Goal: Task Accomplishment & Management: Manage account settings

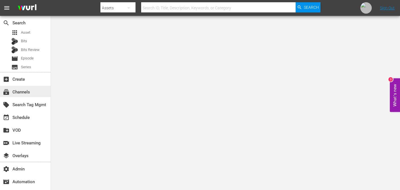
click at [24, 90] on div "subscriptions Channels" at bounding box center [16, 91] width 32 height 5
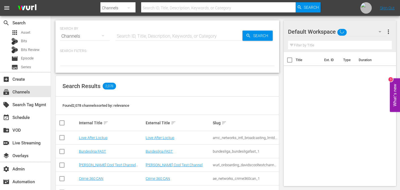
click at [154, 40] on input "text" at bounding box center [178, 36] width 127 height 14
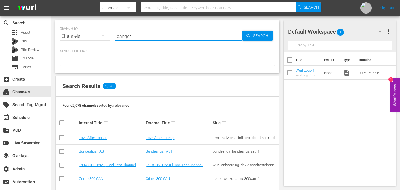
type input "danger"
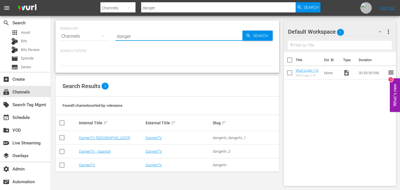
type input "dangertv_2"
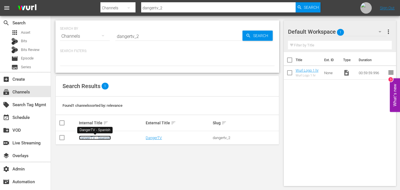
click at [93, 139] on link "DangerTV - Spanish" at bounding box center [95, 137] width 32 height 4
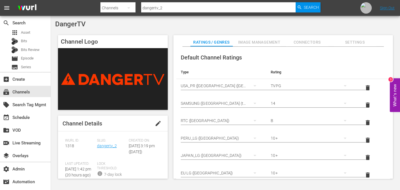
click at [251, 43] on span "Image Management" at bounding box center [259, 42] width 42 height 7
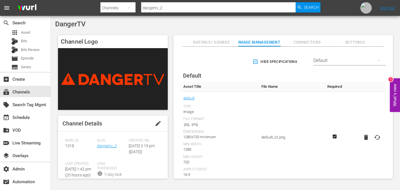
click at [257, 63] on span "Hide Specifications" at bounding box center [275, 62] width 43 height 6
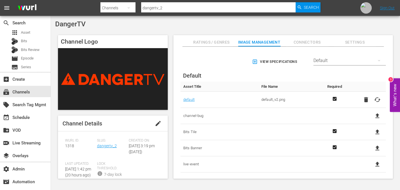
click at [339, 59] on div "Default" at bounding box center [349, 61] width 72 height 16
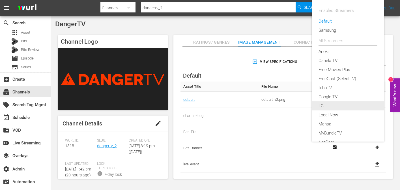
click at [328, 105] on div "LG" at bounding box center [347, 105] width 59 height 9
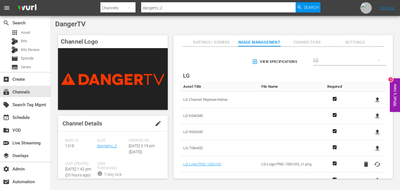
click at [374, 148] on icon at bounding box center [377, 148] width 7 height 7
click at [372, 153] on input "file" at bounding box center [372, 153] width 0 height 0
click at [375, 147] on icon at bounding box center [377, 147] width 4 height 5
click at [372, 153] on input "file" at bounding box center [372, 153] width 0 height 0
type input "C:\fakepath\LG-768x432.png"
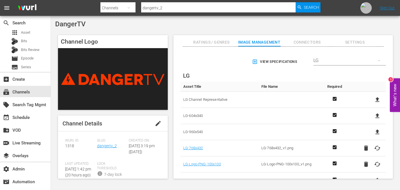
scroll to position [17, 0]
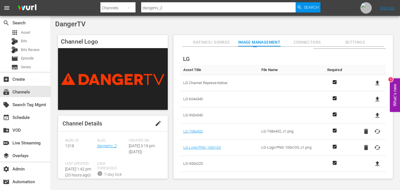
click at [376, 83] on icon at bounding box center [377, 82] width 7 height 7
click at [372, 88] on input "file" at bounding box center [372, 88] width 0 height 0
click at [377, 84] on icon at bounding box center [377, 82] width 7 height 7
click at [372, 88] on input "file" at bounding box center [372, 88] width 0 height 0
type input "C:\fakepath\LG-Thumbnail.png"
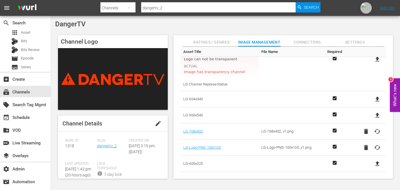
scroll to position [0, 0]
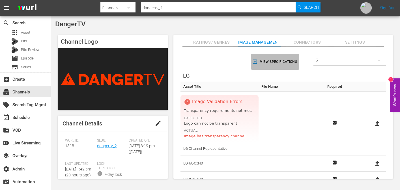
click at [255, 62] on icon "button" at bounding box center [255, 62] width 6 height 6
click at [255, 62] on icon "button" at bounding box center [256, 62] width 6 height 6
click at [211, 43] on span "Ratings / Genres" at bounding box center [211, 42] width 42 height 7
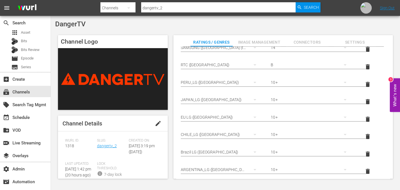
scroll to position [54, 0]
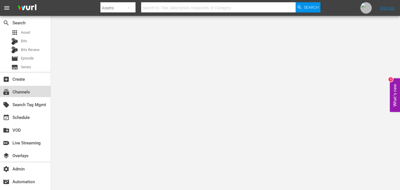
click at [35, 90] on div "subscriptions Channels" at bounding box center [25, 91] width 51 height 11
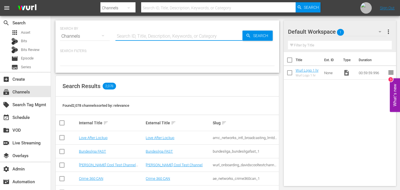
click at [185, 30] on input "text" at bounding box center [178, 36] width 127 height 14
paste input "bloomberg_quicktake_3"
type input "bloomberg_quicktake_3"
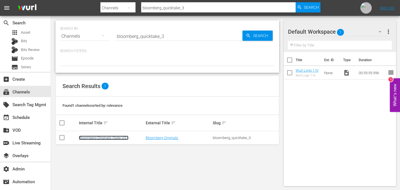
click at [109, 137] on link "Bloomberg Originals (Safe US - Gracenote)" at bounding box center [103, 139] width 49 height 8
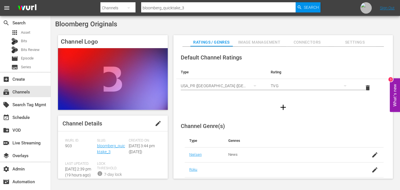
click at [264, 41] on span "Image Management" at bounding box center [259, 42] width 42 height 7
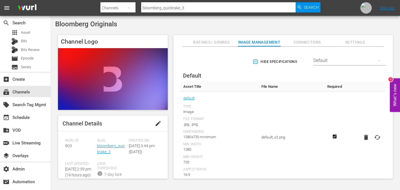
click at [337, 62] on div "Default" at bounding box center [349, 61] width 72 height 16
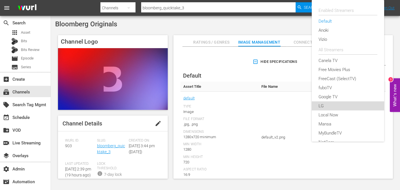
click at [323, 101] on div "LG" at bounding box center [347, 105] width 59 height 9
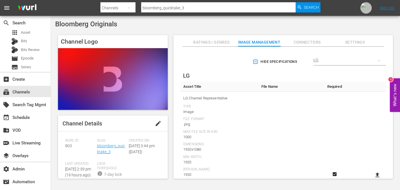
click at [253, 64] on icon "button" at bounding box center [256, 62] width 6 height 6
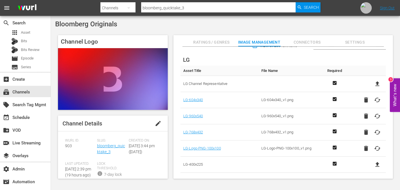
scroll to position [17, 0]
click at [206, 9] on input "bloomberg_quicktake_3" at bounding box center [218, 8] width 154 height 14
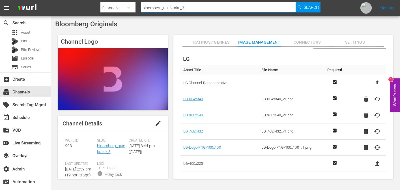
click at [206, 9] on input "bloomberg_quicktake_3" at bounding box center [218, 8] width 154 height 14
type input "danger"
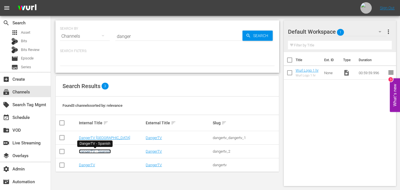
click at [101, 151] on link "DangerTV - Spanish" at bounding box center [95, 151] width 32 height 4
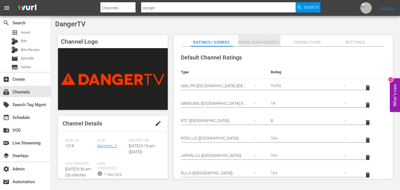
click at [261, 44] on span "Image Management" at bounding box center [259, 42] width 42 height 7
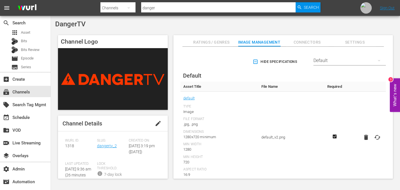
click at [345, 59] on div "Default" at bounding box center [349, 61] width 72 height 16
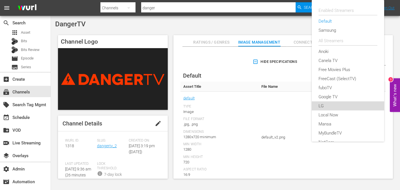
click at [324, 104] on div "LG" at bounding box center [347, 105] width 59 height 9
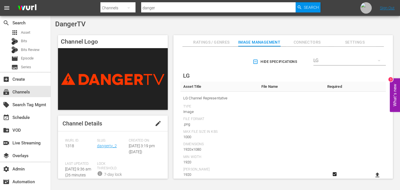
click at [255, 63] on icon "button" at bounding box center [256, 62] width 6 height 6
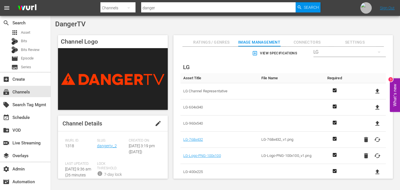
scroll to position [17, 0]
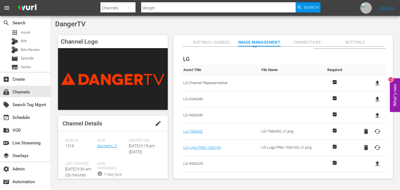
click at [198, 84] on span "LG Channel Representative" at bounding box center [219, 82] width 72 height 7
copy span "LG Channel Representative"
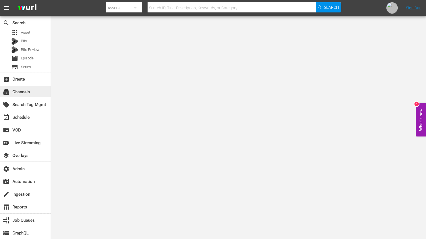
click at [25, 94] on div "subscriptions Channels" at bounding box center [16, 91] width 32 height 5
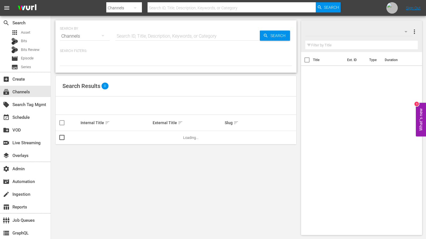
click at [166, 37] on input "text" at bounding box center [187, 36] width 145 height 14
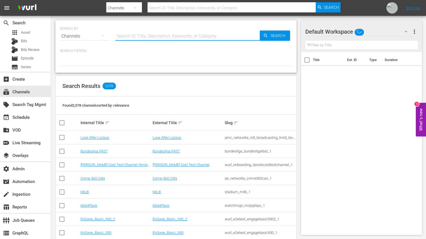
paste input "world_poker_tour_wpt_1"
type input "world_poker_tour_wpt_1"
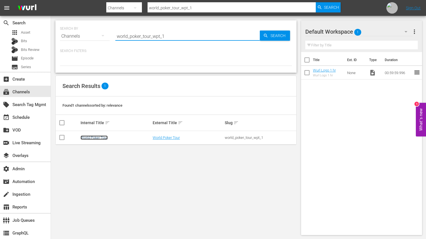
click at [101, 135] on link "World Poker Tour" at bounding box center [94, 137] width 27 height 4
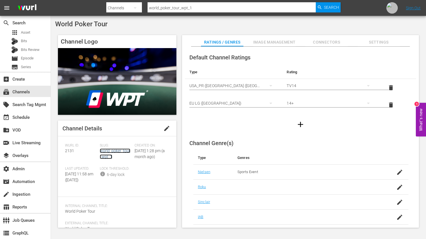
click at [107, 151] on link "world_poker_tour_wpt_1" at bounding box center [115, 153] width 31 height 10
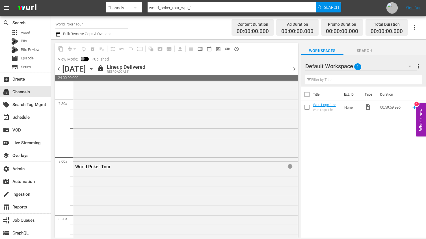
scroll to position [922, 0]
